Goal: Complete application form

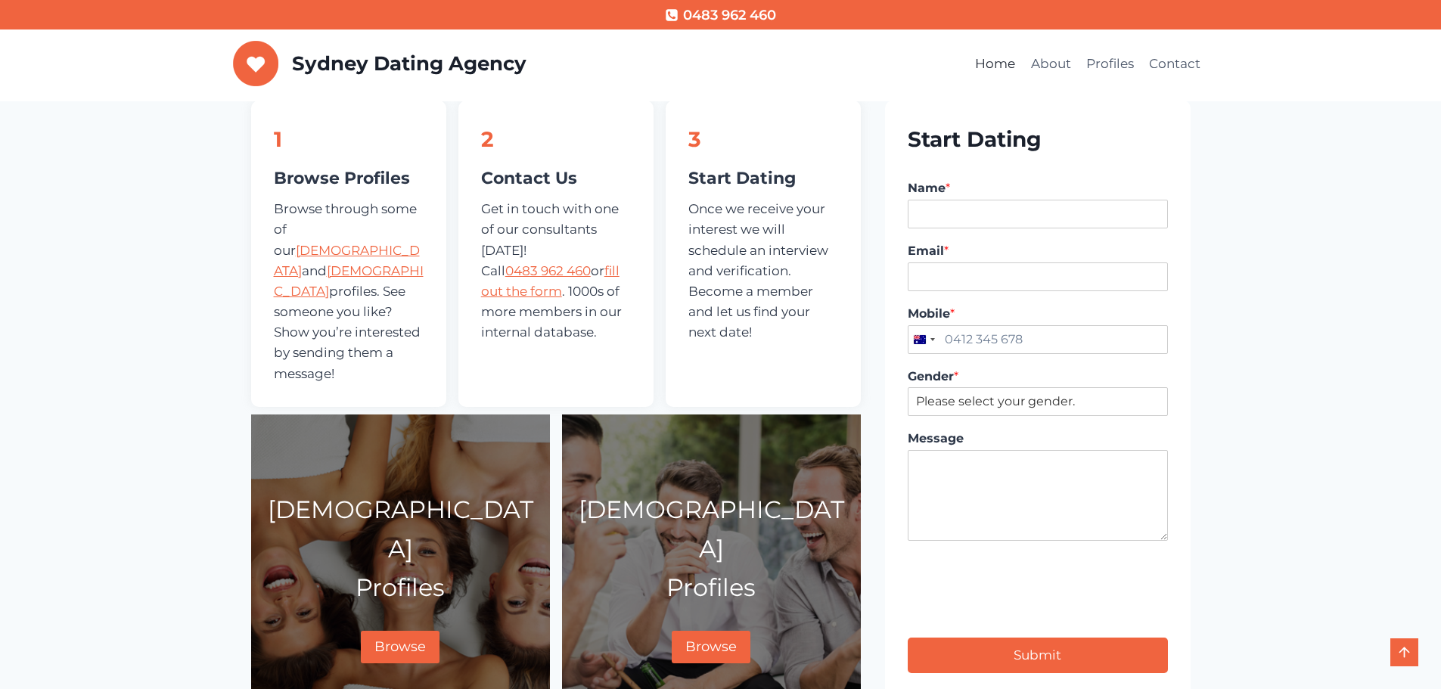
scroll to position [530, 0]
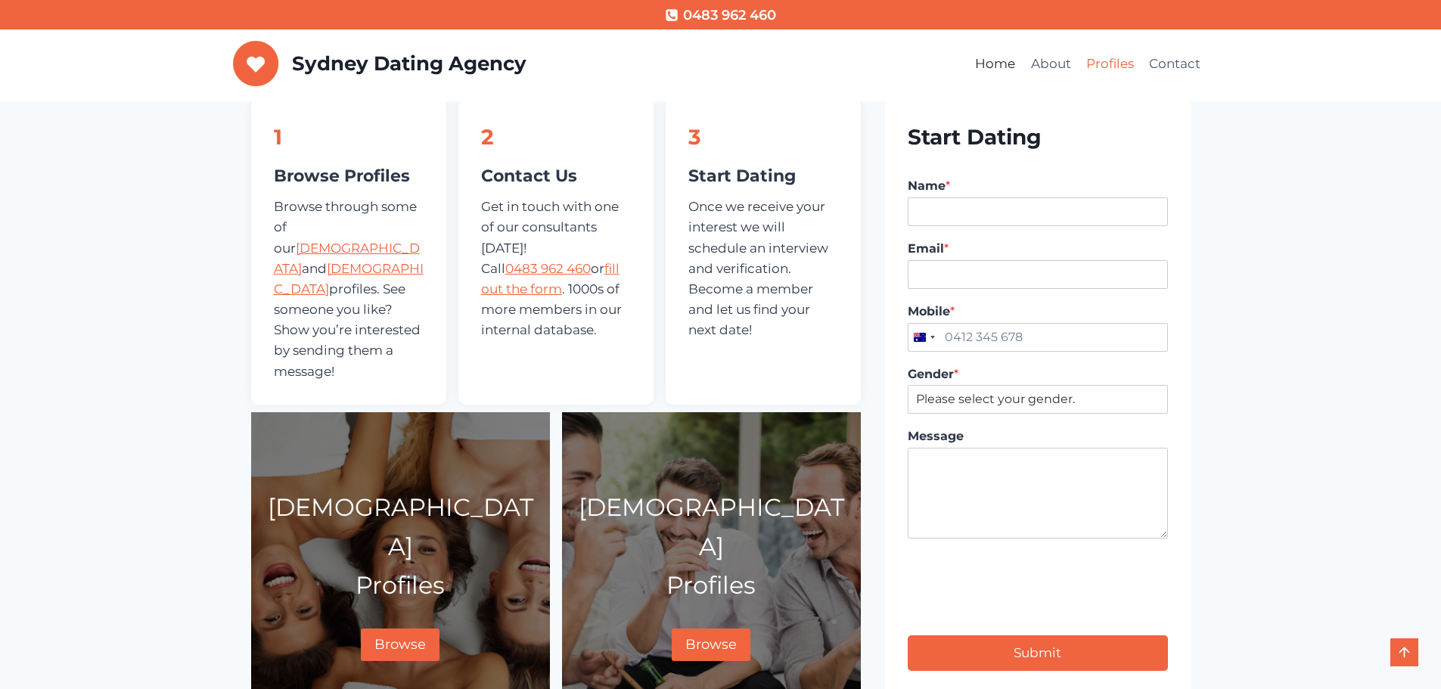
click at [1106, 63] on link "Profiles" at bounding box center [1110, 64] width 63 height 36
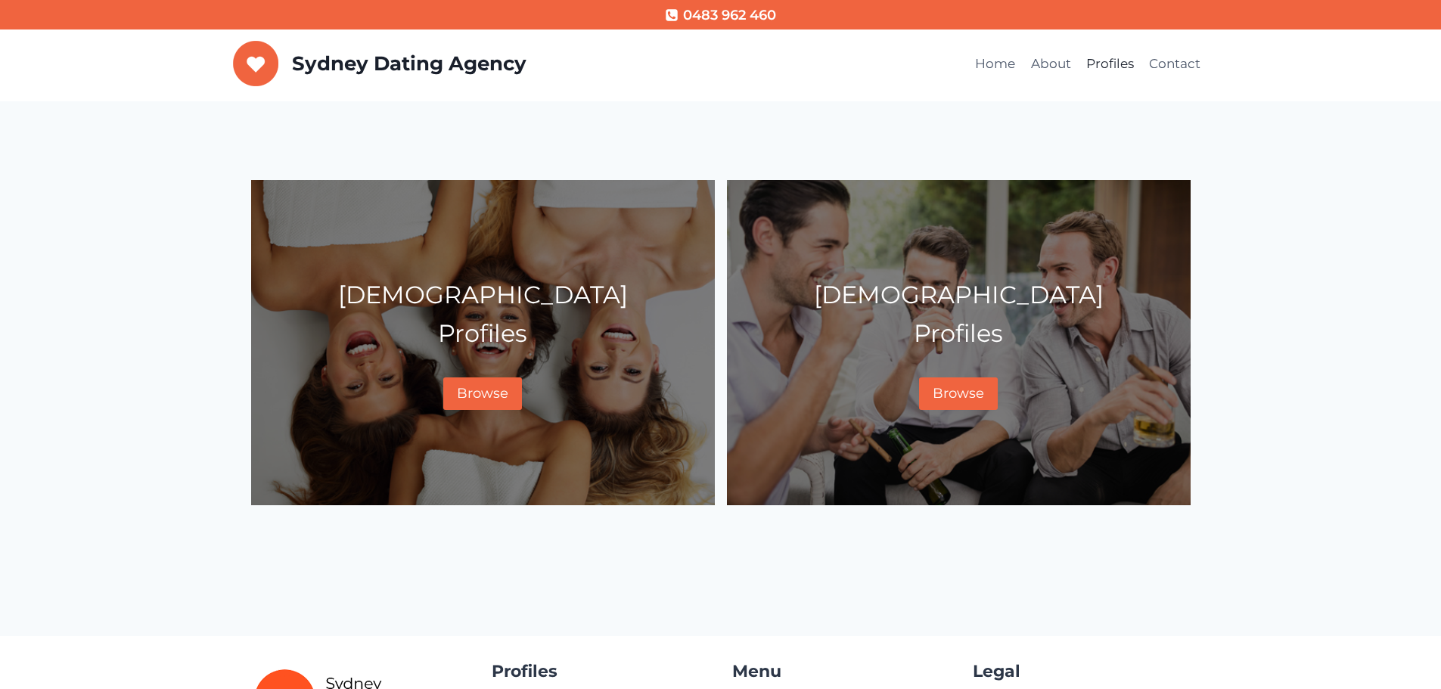
click at [559, 366] on div "Female Profiles Browse" at bounding box center [483, 342] width 438 height 135
click at [505, 382] on link "Browse" at bounding box center [482, 394] width 79 height 33
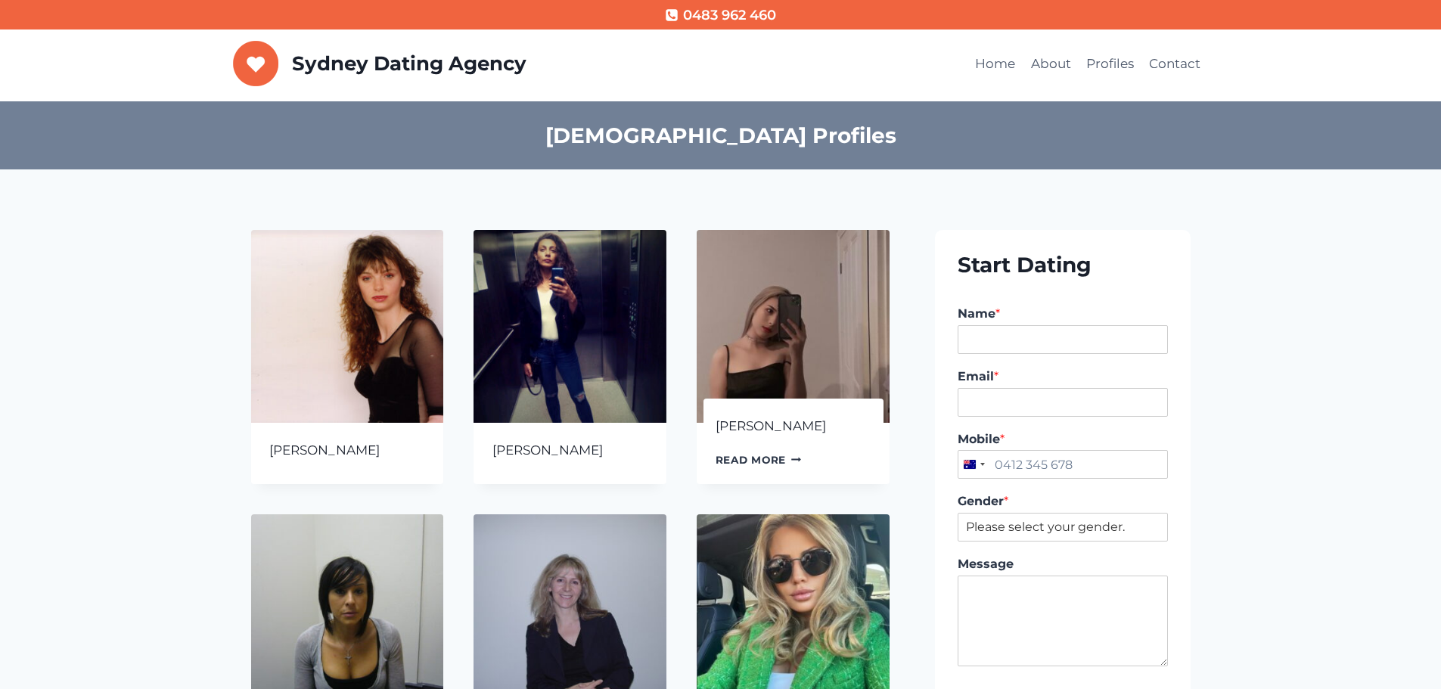
click at [791, 341] on img at bounding box center [793, 326] width 193 height 193
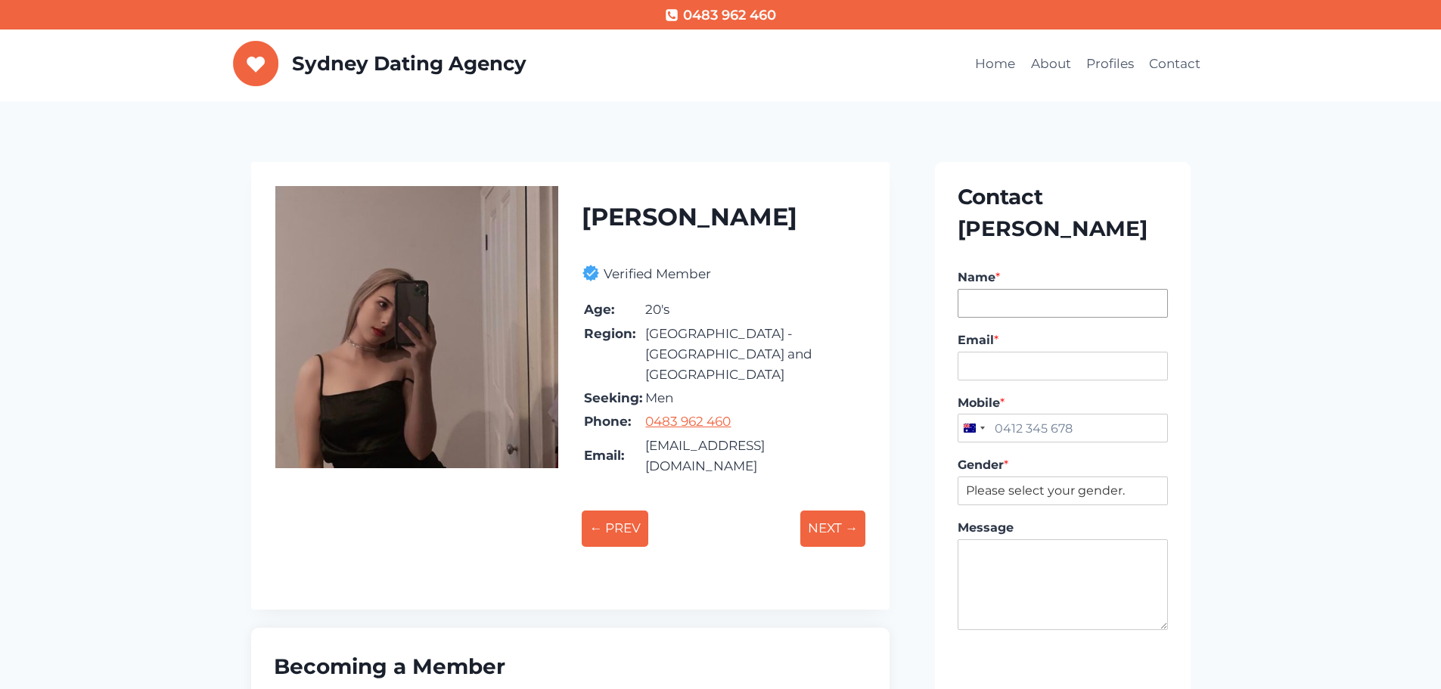
click at [987, 289] on input "Name *" at bounding box center [1063, 303] width 210 height 29
type input "zora"
click at [1008, 352] on input "Email *" at bounding box center [1063, 366] width 210 height 29
type input "z@pod.com.au"
click at [1007, 414] on input "Mobile *" at bounding box center [1063, 428] width 210 height 29
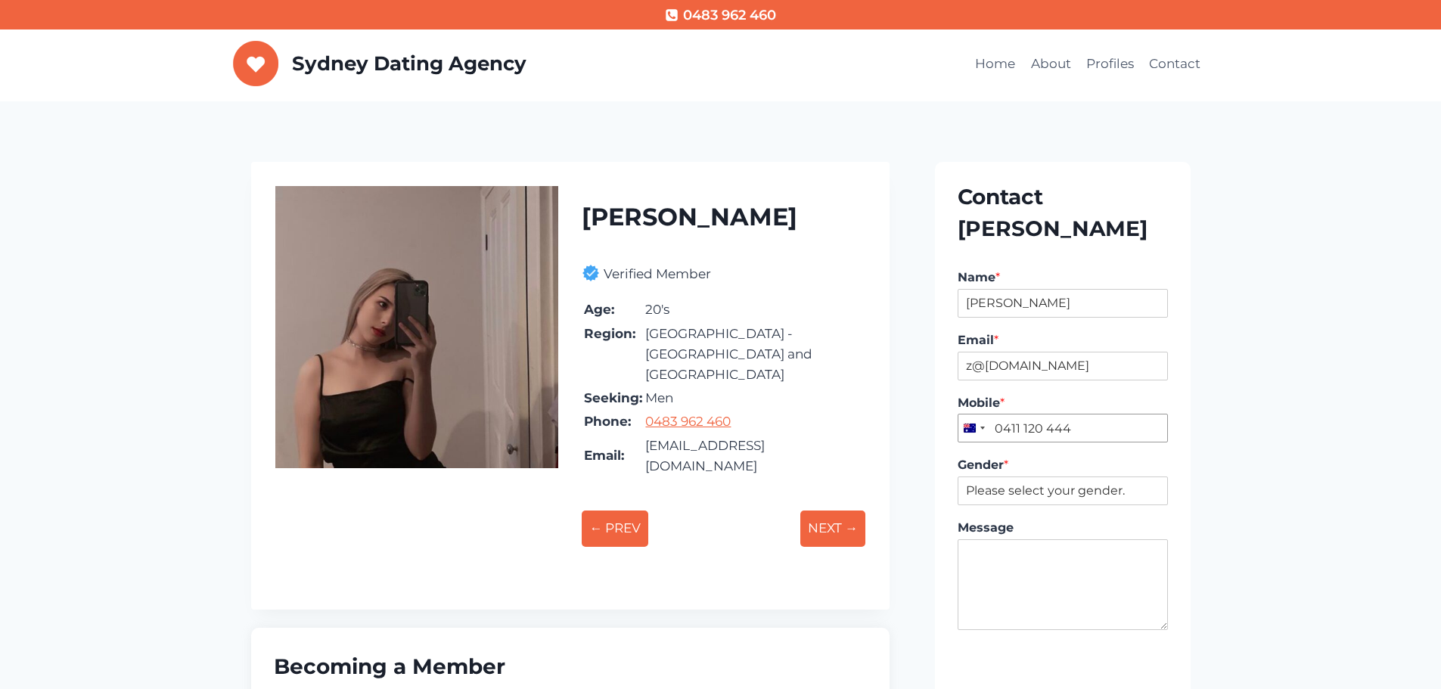
type input "0411 120 444"
click at [1047, 477] on select "Please select your gender. Male Female" at bounding box center [1063, 491] width 210 height 29
select select "[DEMOGRAPHIC_DATA]"
click at [958, 477] on select "Please select your gender. Male Female" at bounding box center [1063, 491] width 210 height 29
click at [993, 546] on textarea "Message" at bounding box center [1063, 584] width 210 height 91
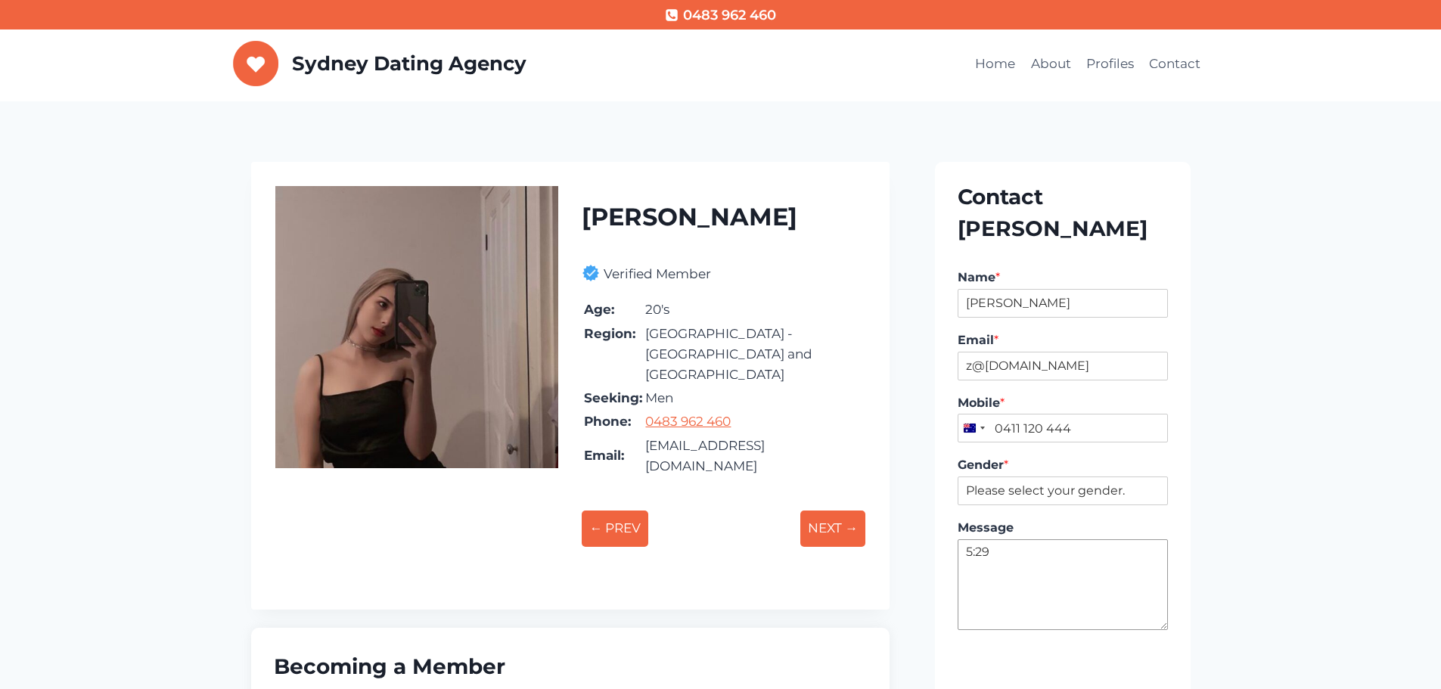
type textarea "5:29"
type input "1"
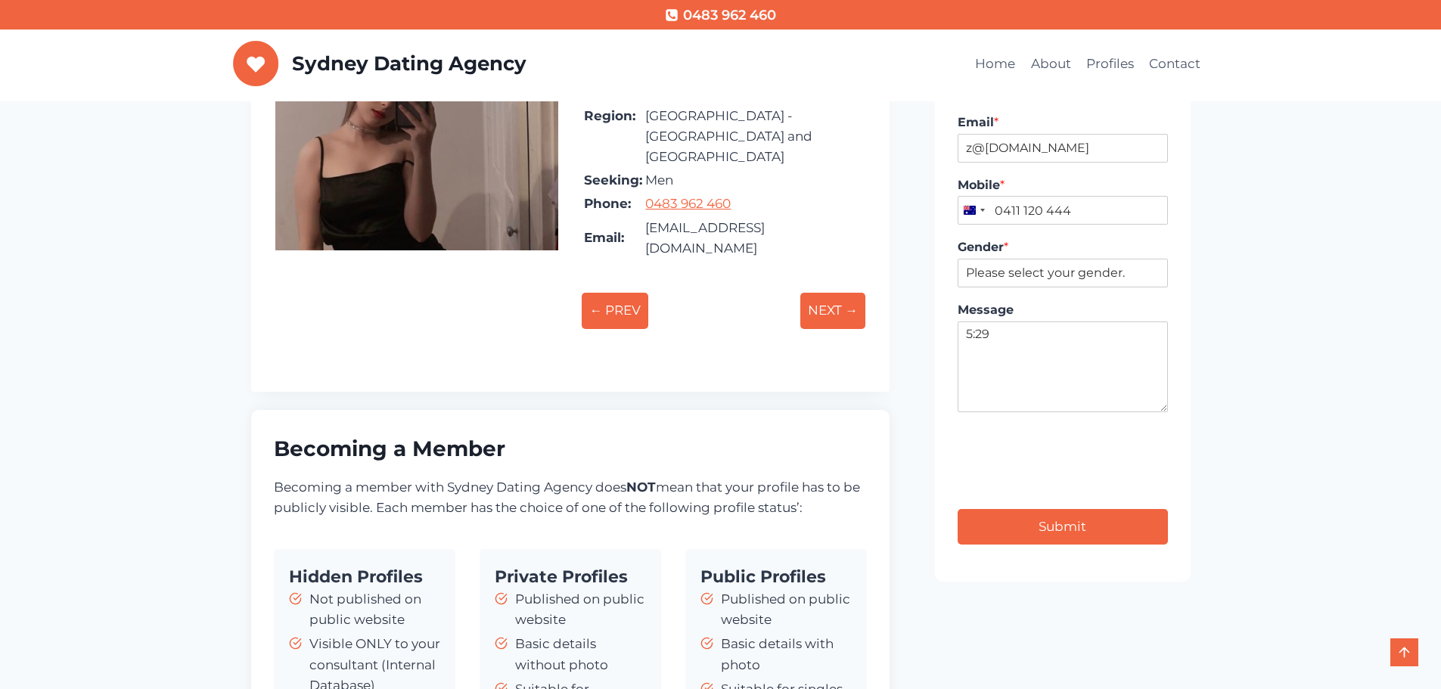
scroll to position [227, 0]
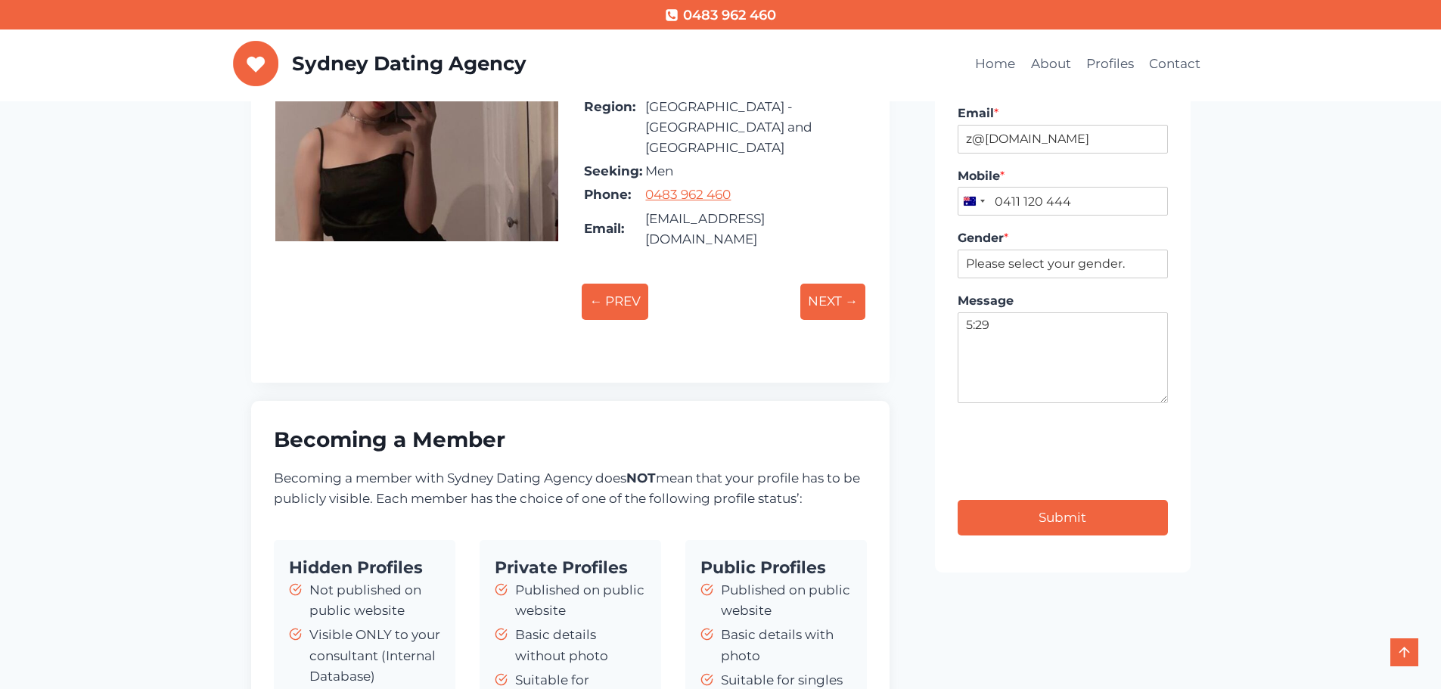
click at [1075, 500] on button "Submit" at bounding box center [1063, 518] width 210 height 36
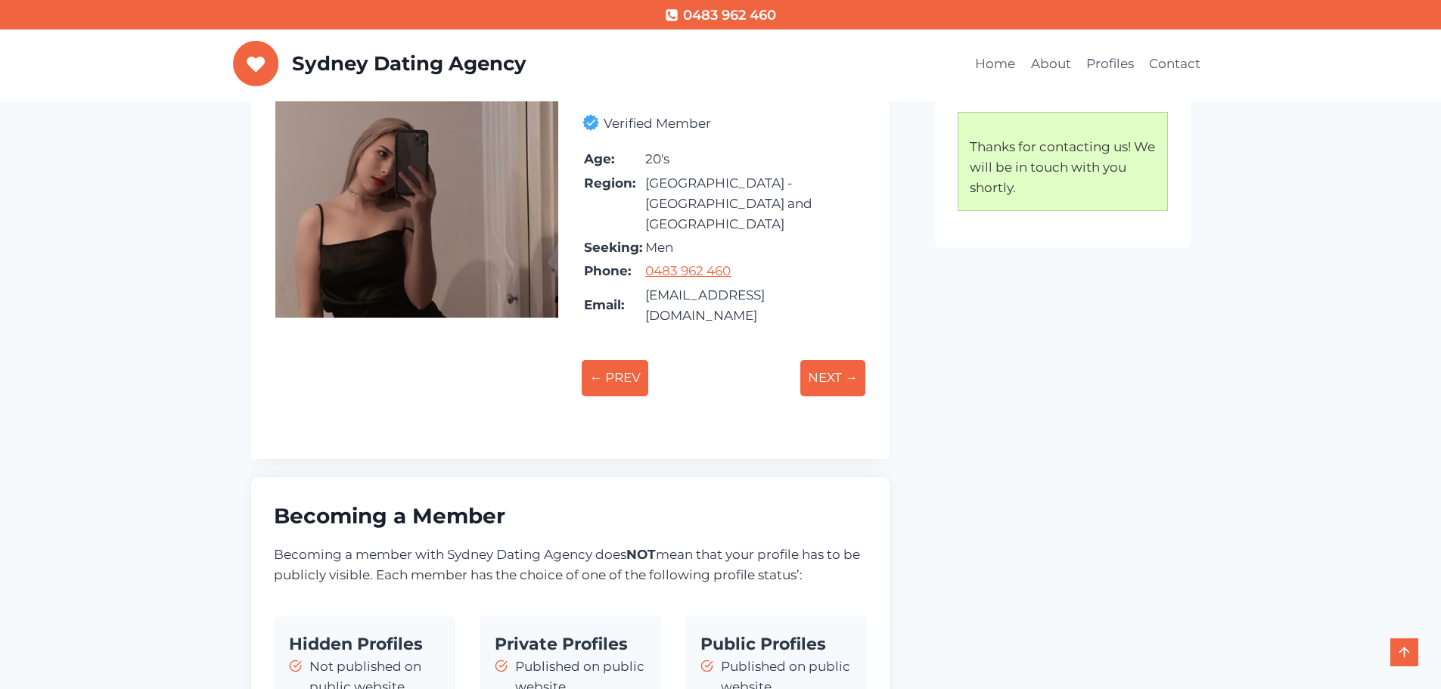
scroll to position [155, 0]
